Goal: Task Accomplishment & Management: Manage account settings

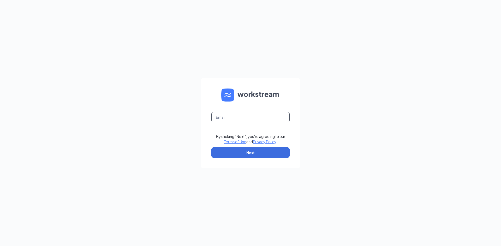
click at [220, 119] on input "text" at bounding box center [250, 117] width 78 height 10
type input "[EMAIL_ADDRESS][DOMAIN_NAME]"
click at [238, 151] on button "Next" at bounding box center [250, 153] width 78 height 10
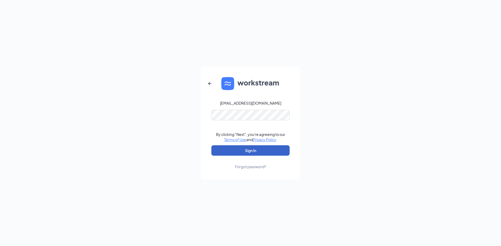
click at [238, 149] on button "Sign In" at bounding box center [250, 151] width 78 height 10
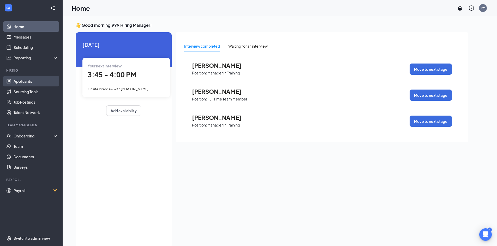
click at [22, 82] on link "Applicants" at bounding box center [36, 81] width 45 height 10
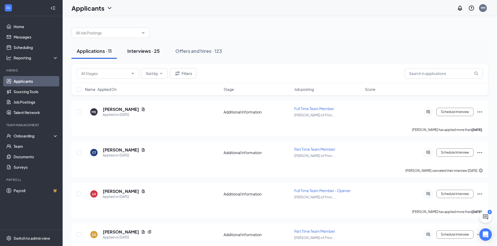
click at [144, 51] on div "Interviews · 25" at bounding box center [143, 51] width 32 height 7
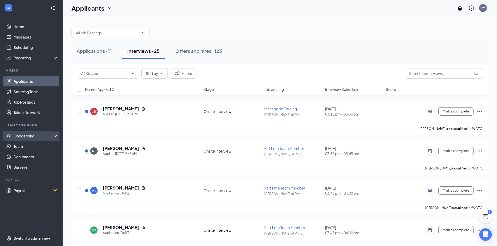
click at [25, 138] on div "Onboarding" at bounding box center [34, 136] width 40 height 5
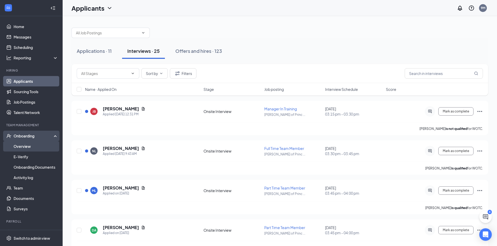
click at [27, 149] on link "Overview" at bounding box center [36, 146] width 45 height 10
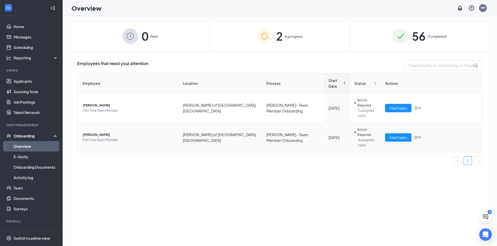
click at [97, 133] on span "[PERSON_NAME]" at bounding box center [129, 135] width 92 height 5
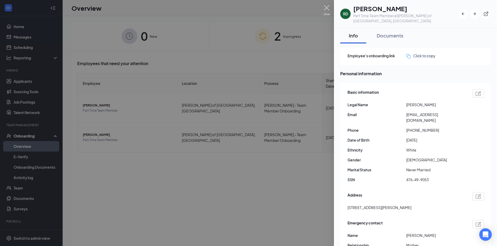
click at [327, 7] on img at bounding box center [326, 10] width 7 height 10
